Goal: Task Accomplishment & Management: Manage account settings

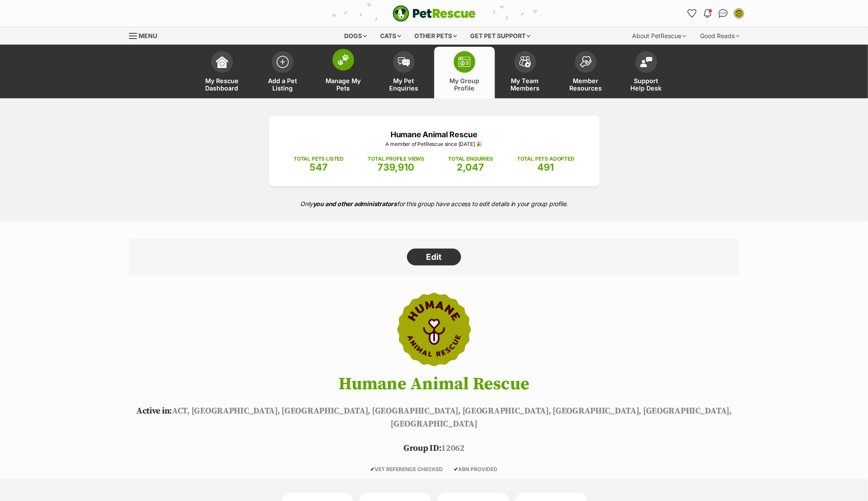
click at [339, 68] on span at bounding box center [343, 60] width 22 height 22
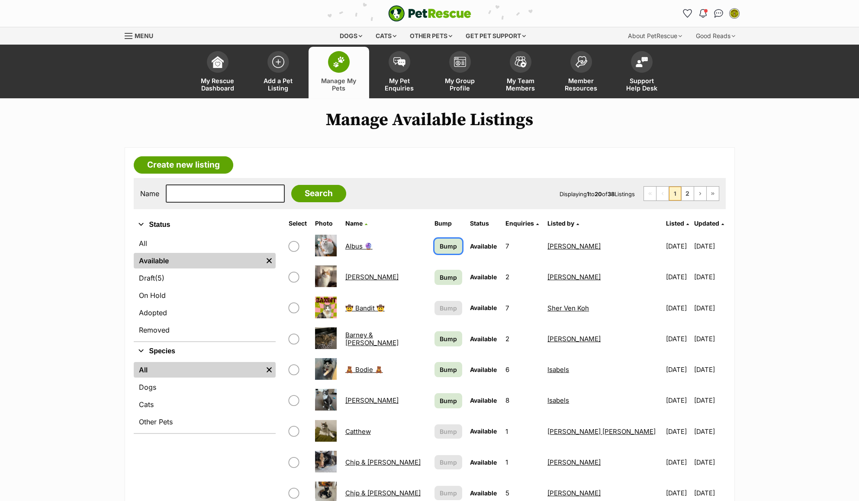
click at [445, 249] on span "Bump" at bounding box center [448, 245] width 17 height 9
click at [450, 279] on span "Bump" at bounding box center [448, 277] width 17 height 9
click at [450, 342] on span "Bump" at bounding box center [448, 338] width 17 height 9
click at [448, 370] on span "Bump" at bounding box center [448, 369] width 17 height 9
click at [447, 402] on span "Bump" at bounding box center [448, 400] width 17 height 9
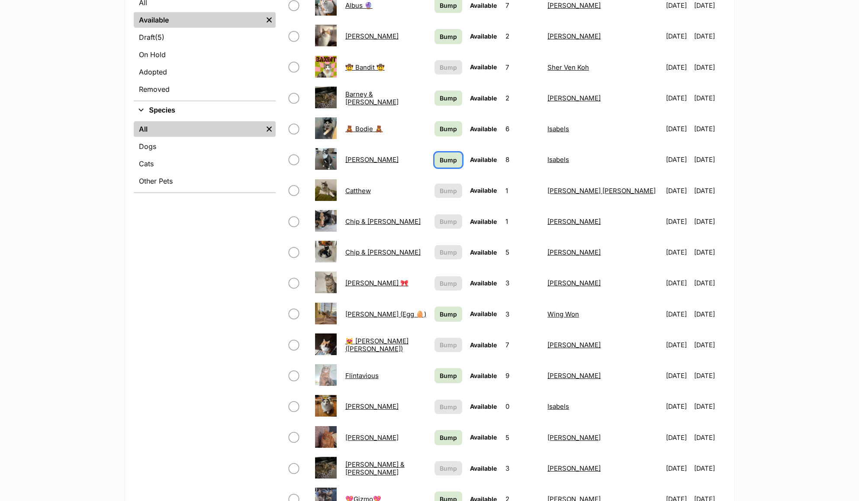
scroll to position [288, 0]
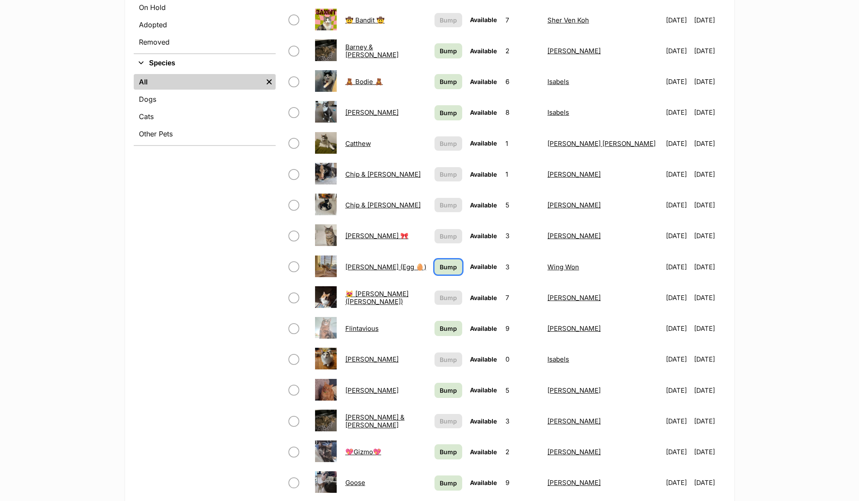
click at [450, 267] on span "Bump" at bounding box center [448, 266] width 17 height 9
click at [449, 330] on span "Bump" at bounding box center [448, 328] width 17 height 9
click at [450, 389] on span "Bump" at bounding box center [448, 390] width 17 height 9
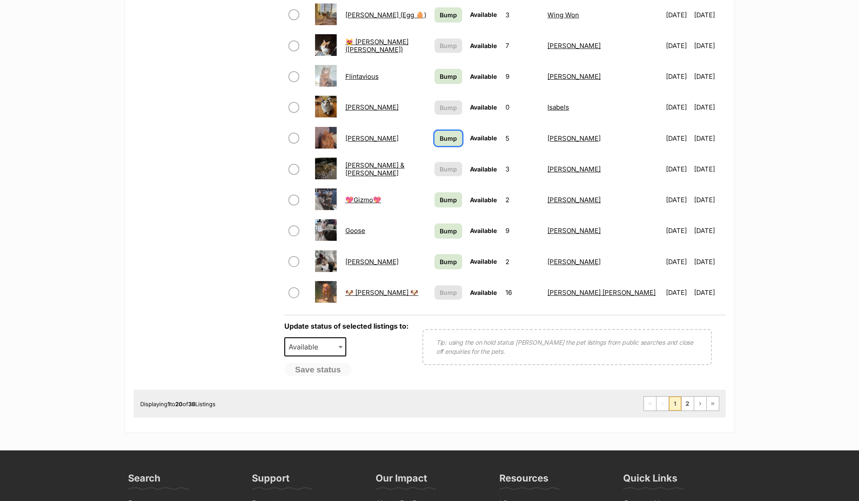
scroll to position [544, 0]
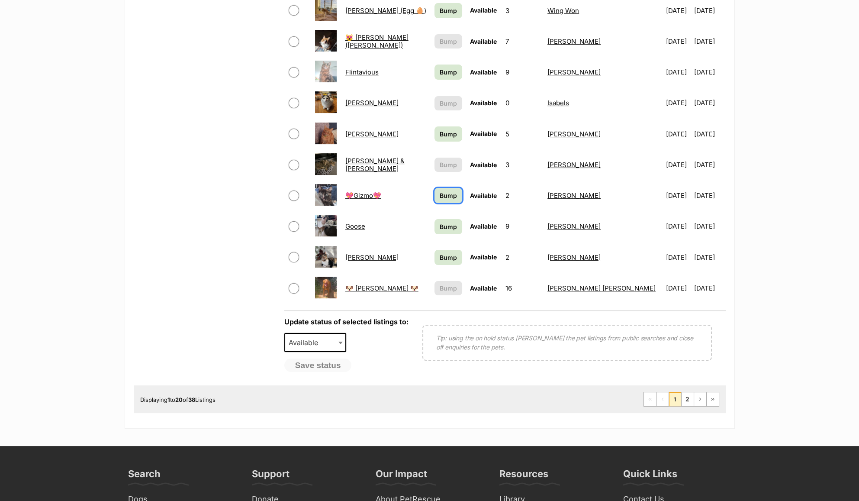
click at [448, 196] on span "Bump" at bounding box center [448, 195] width 17 height 9
click at [448, 225] on span "Bump" at bounding box center [448, 226] width 17 height 9
click at [444, 261] on span "Bump" at bounding box center [448, 257] width 17 height 9
click at [688, 403] on link "2" at bounding box center [688, 399] width 12 height 14
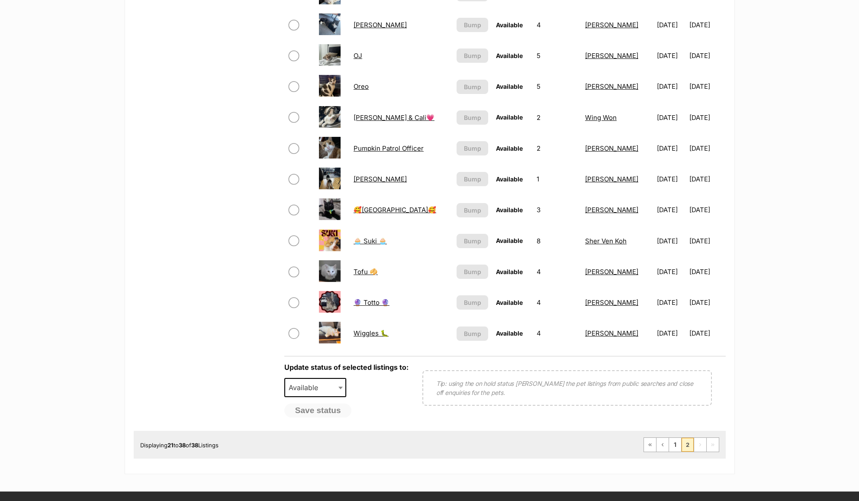
scroll to position [439, 0]
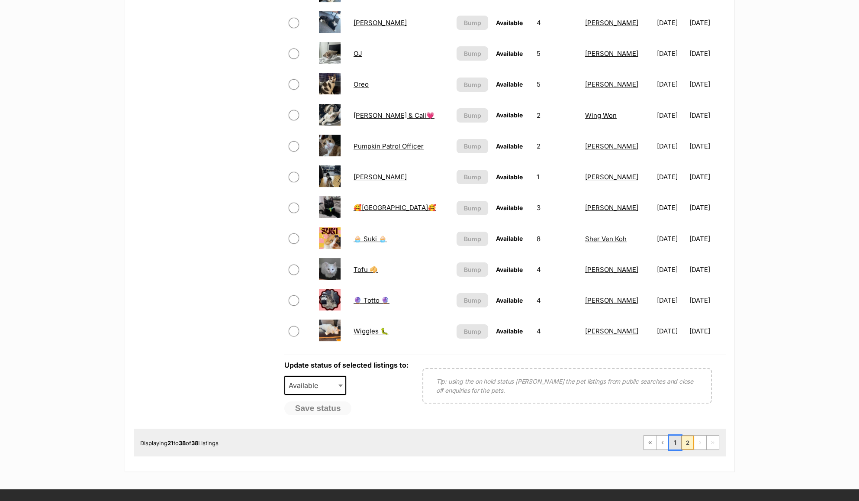
click at [674, 445] on link "1" at bounding box center [675, 442] width 12 height 14
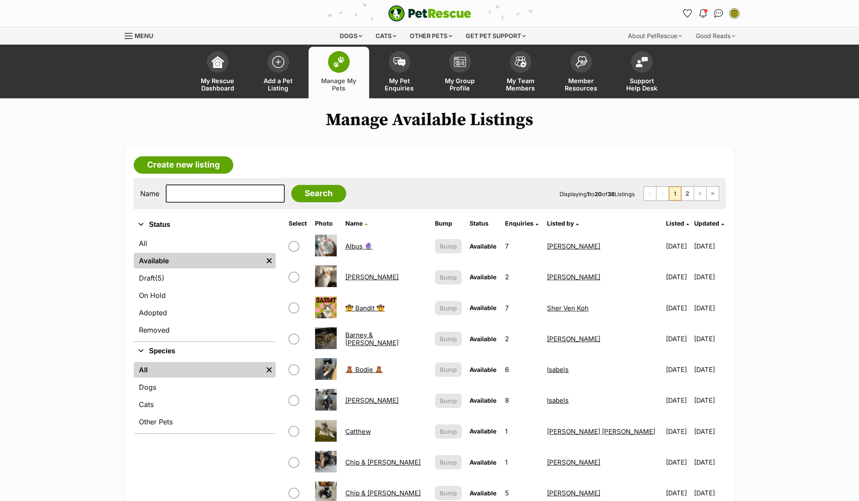
click at [531, 223] on span "Enquiries" at bounding box center [519, 222] width 29 height 7
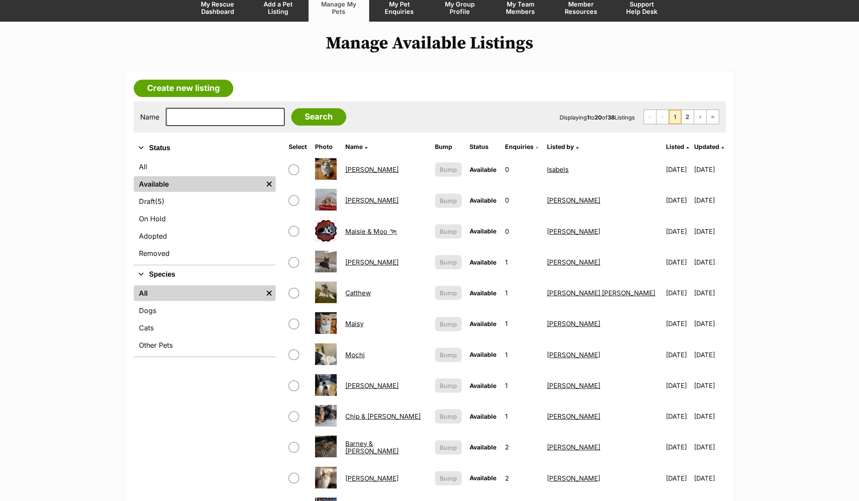
scroll to position [77, 0]
click at [364, 167] on link "[PERSON_NAME]" at bounding box center [371, 169] width 53 height 8
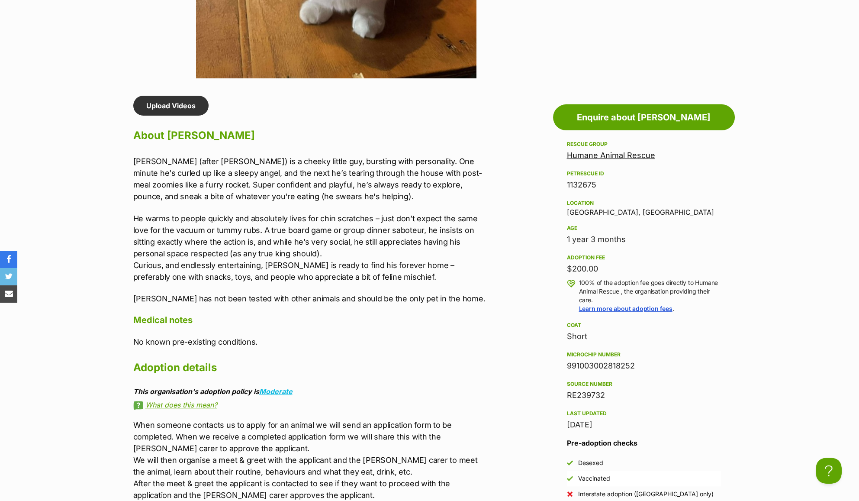
scroll to position [660, 0]
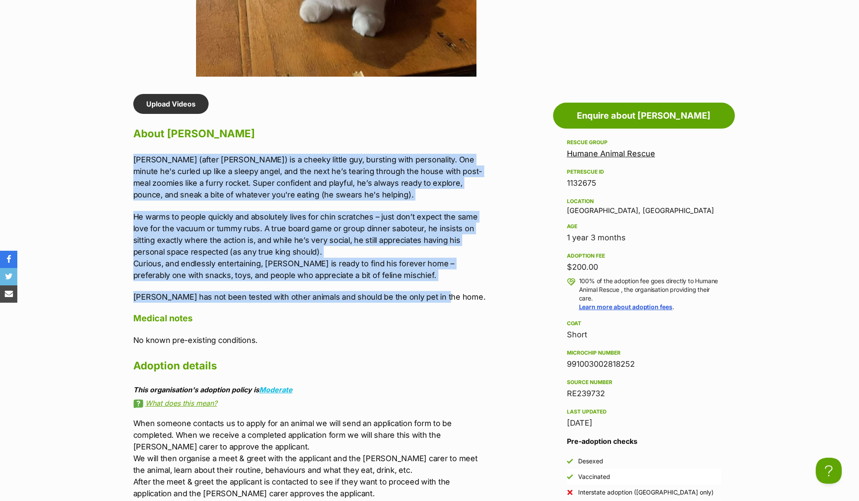
drag, startPoint x: 130, startPoint y: 157, endPoint x: 446, endPoint y: 296, distance: 344.9
click at [446, 296] on div "Upload Videos About Flynn Flynn (after Flynn Rider) is a cheeky little guy, bur…" at bounding box center [308, 331] width 366 height 474
copy div "Flynn (after Flynn Rider) is a cheeky little guy, bursting with personality. On…"
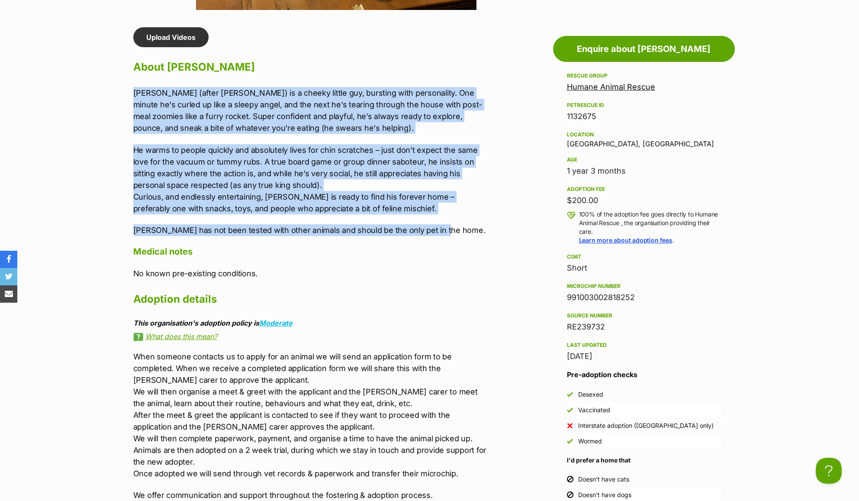
drag, startPoint x: 626, startPoint y: 325, endPoint x: 562, endPoint y: 288, distance: 73.6
click at [562, 288] on aside "Rescue group Humane Animal Rescue PetRescue ID 1132675 Location Fairfield, VIC …" at bounding box center [644, 287] width 182 height 432
copy div "Microchip number 991003002818252 Source number RE239732"
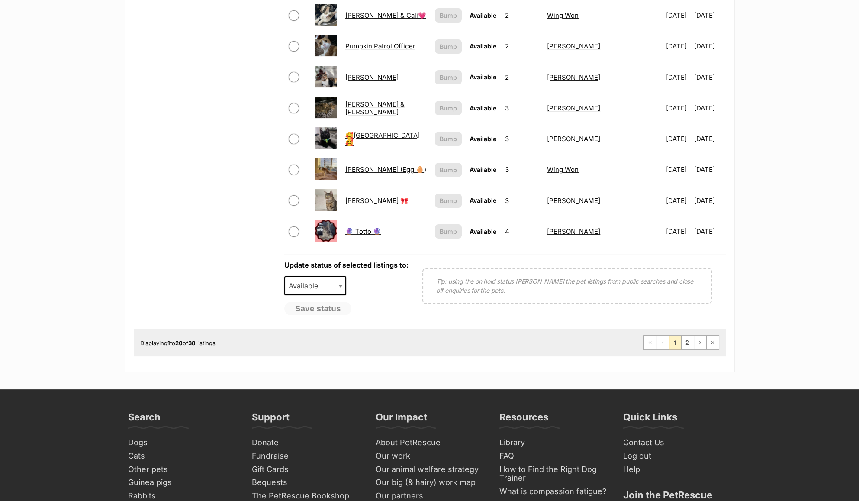
scroll to position [602, 0]
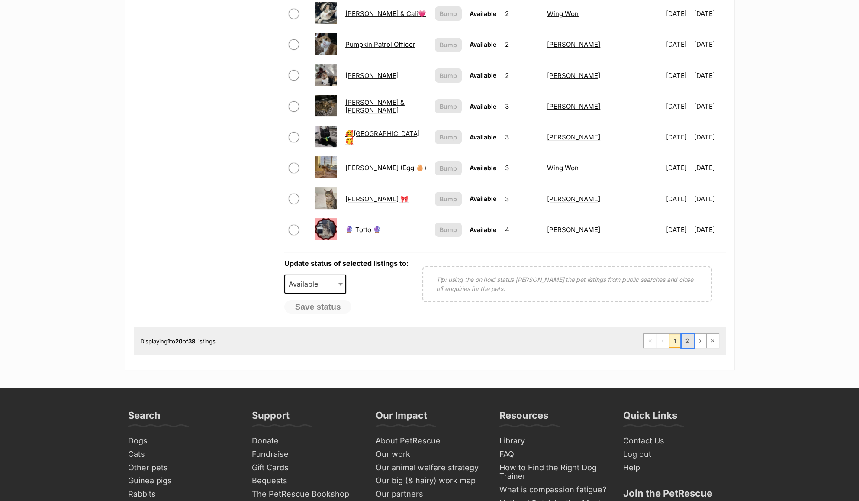
click at [688, 347] on link "2" at bounding box center [688, 341] width 12 height 14
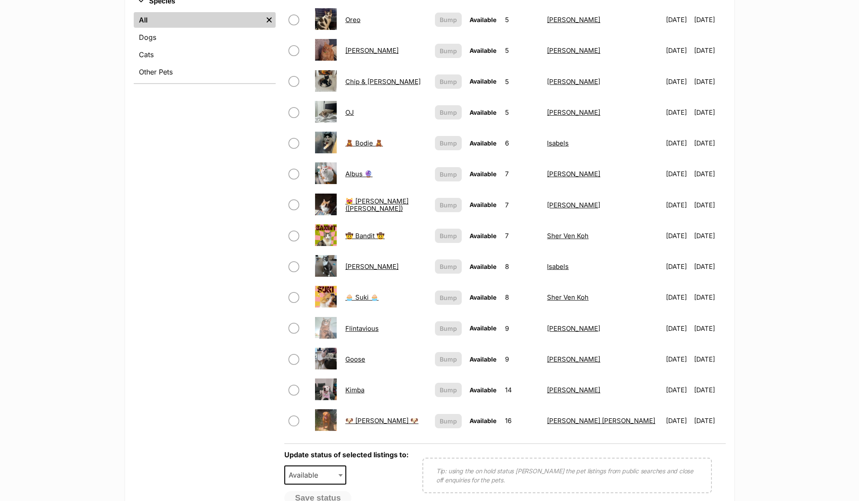
scroll to position [350, 0]
click at [363, 389] on link "Kimba" at bounding box center [354, 389] width 19 height 8
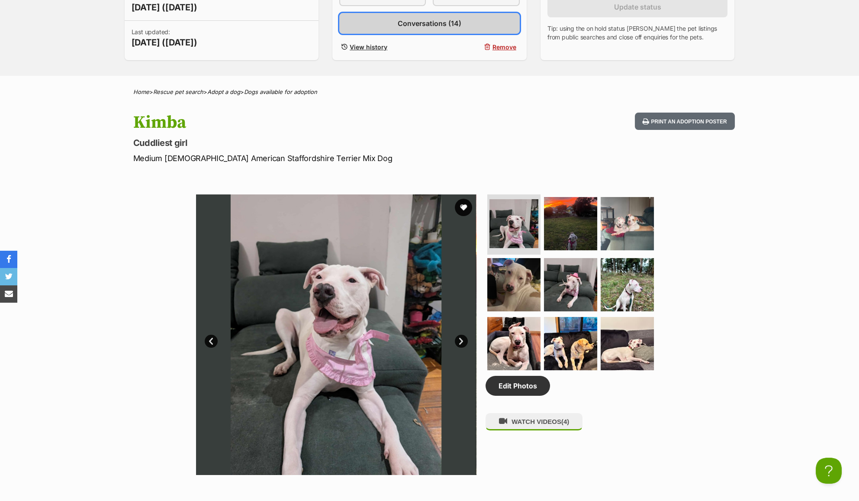
click at [471, 26] on link "Conversations (14)" at bounding box center [429, 23] width 180 height 21
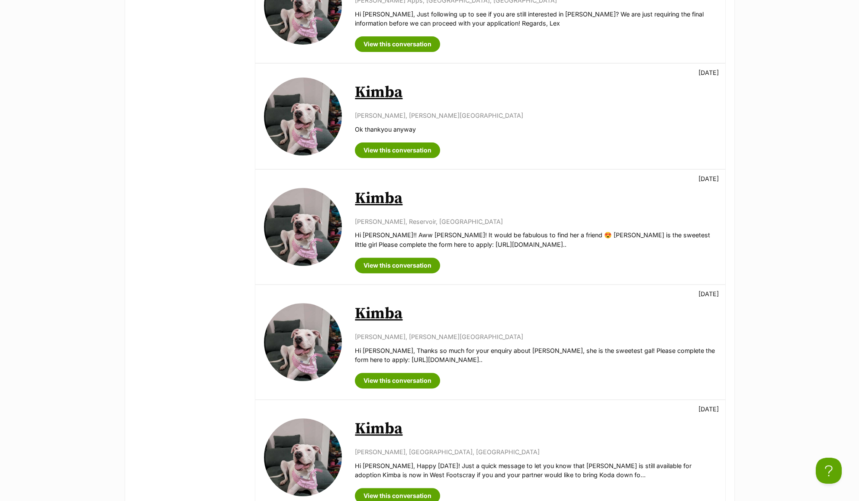
scroll to position [1018, 0]
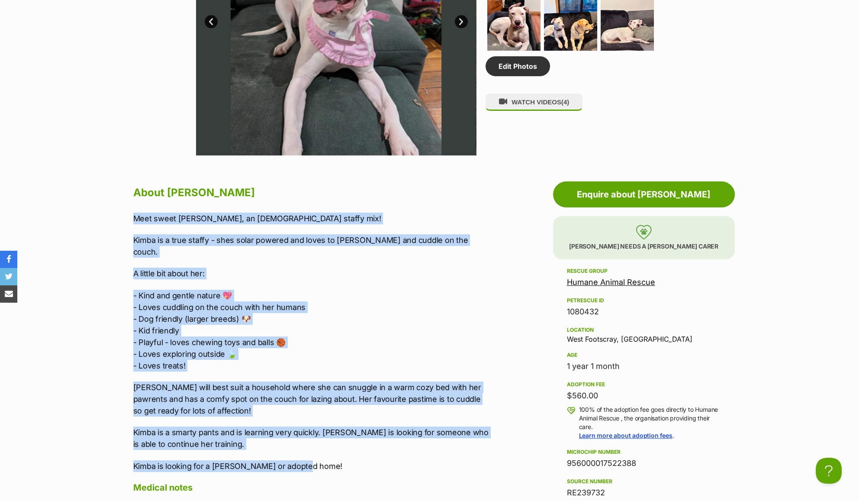
drag, startPoint x: 132, startPoint y: 216, endPoint x: 308, endPoint y: 457, distance: 298.8
click at [308, 460] on p "Kimba is looking for a [PERSON_NAME] or adopted home!" at bounding box center [311, 466] width 357 height 12
drag, startPoint x: 307, startPoint y: 453, endPoint x: 125, endPoint y: 214, distance: 300.1
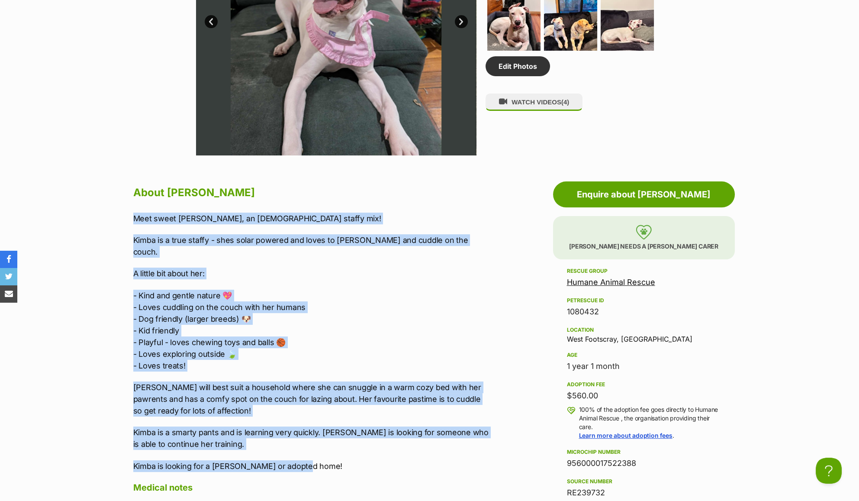
copy div "Meet sweet [PERSON_NAME], an [DEMOGRAPHIC_DATA] staffy mix! [PERSON_NAME] is a …"
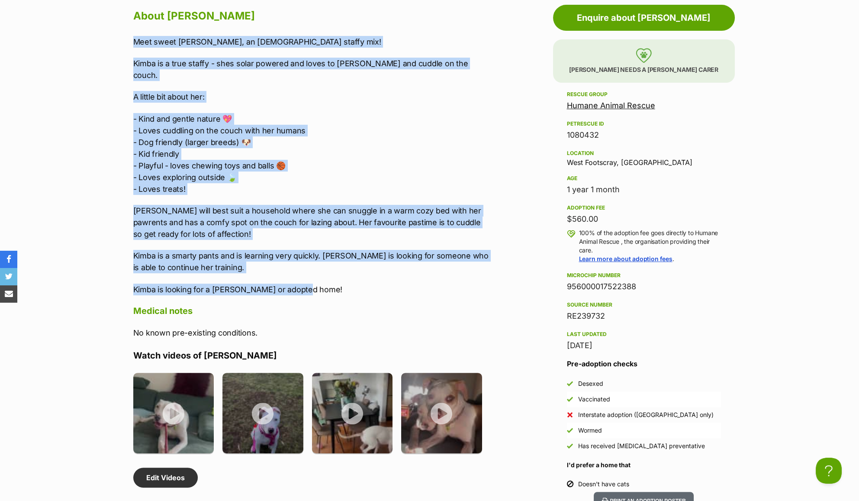
scroll to position [758, 0]
drag, startPoint x: 623, startPoint y: 314, endPoint x: 564, endPoint y: 278, distance: 68.9
click at [564, 278] on aside "Rescue group Humane Animal Rescue PetRescue ID 1080432 Location [GEOGRAPHIC_DAT…" at bounding box center [644, 290] width 182 height 402
copy div "Microchip number 956000017522388 Source number RE239732"
